Goal: Information Seeking & Learning: Learn about a topic

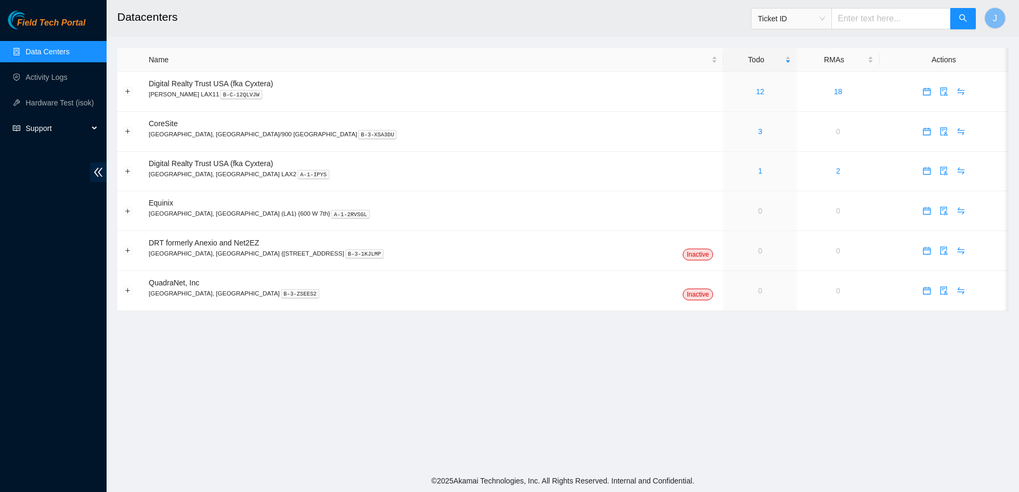
click at [78, 126] on span "Support" at bounding box center [57, 128] width 63 height 21
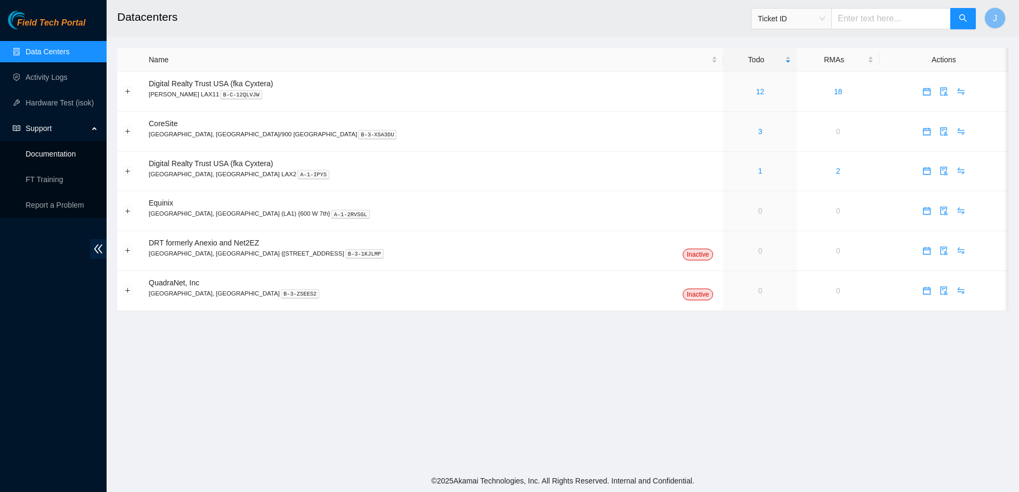
click at [57, 151] on link "Documentation" at bounding box center [51, 154] width 50 height 9
